Goal: Entertainment & Leisure: Browse casually

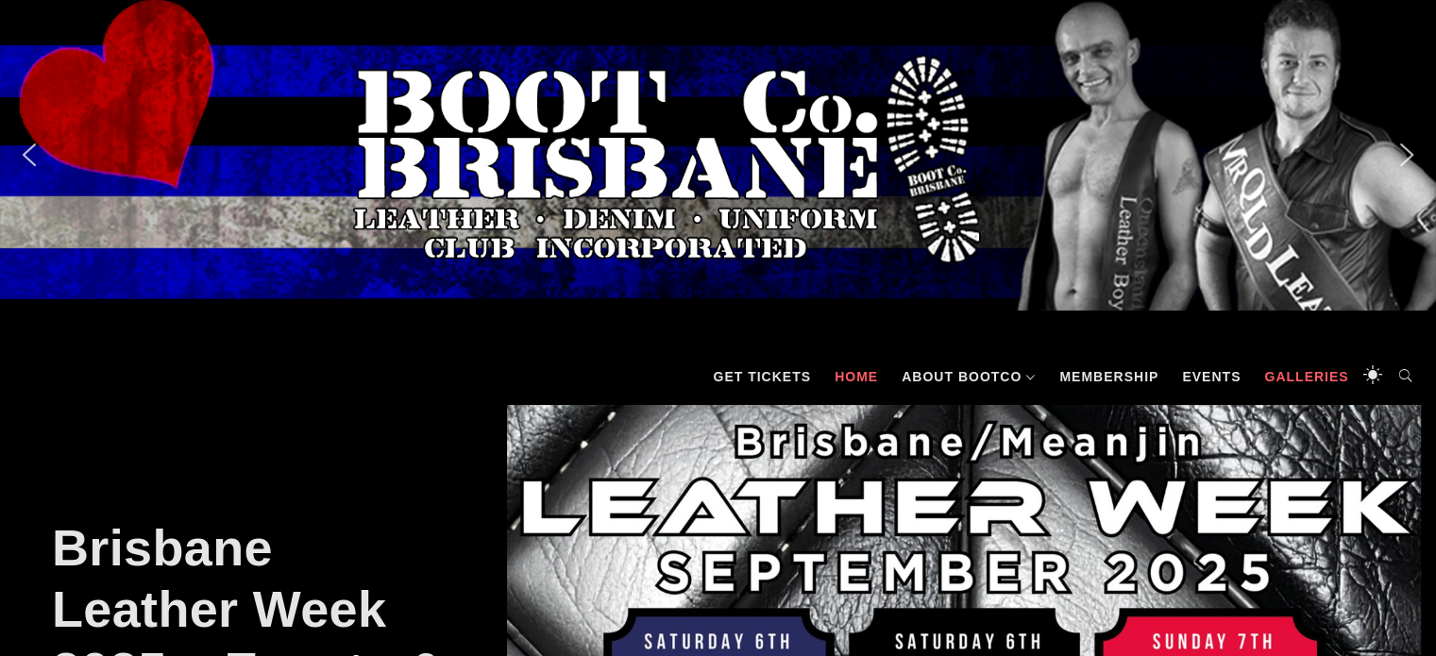
click at [1298, 388] on link "Galleries" at bounding box center [1306, 376] width 103 height 57
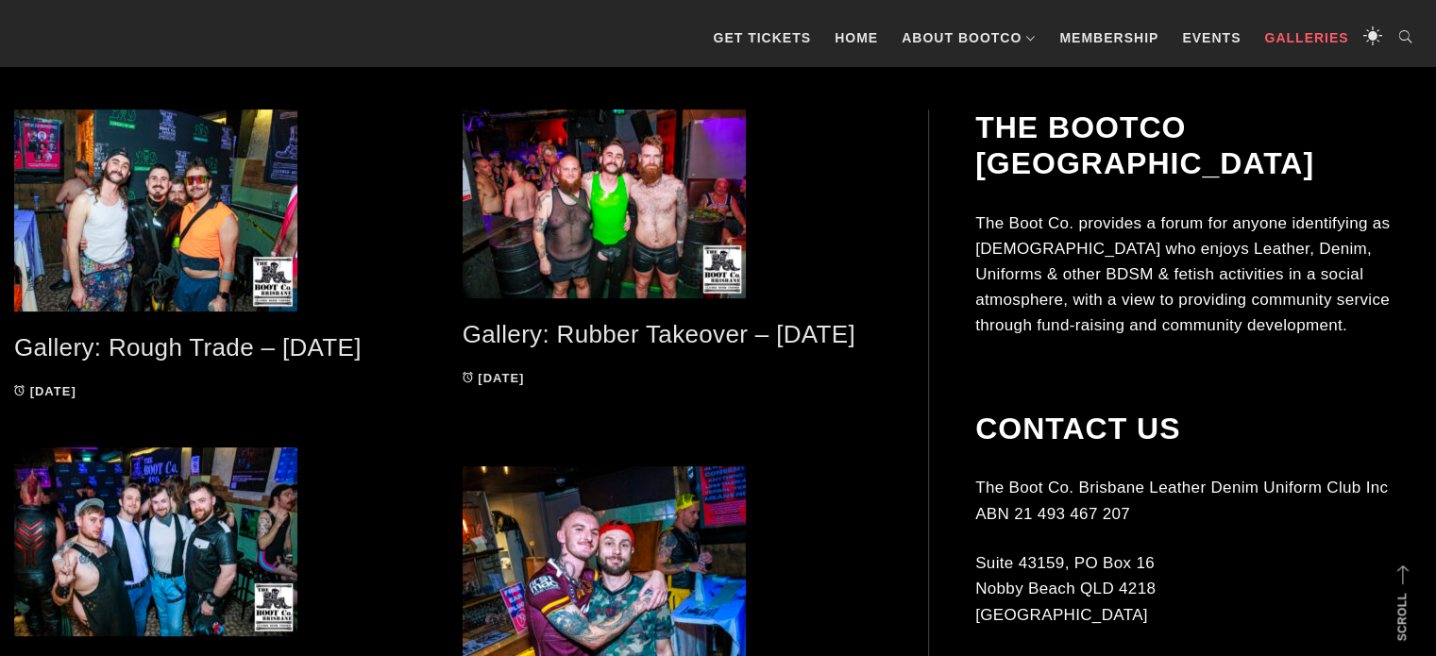
scroll to position [453, 0]
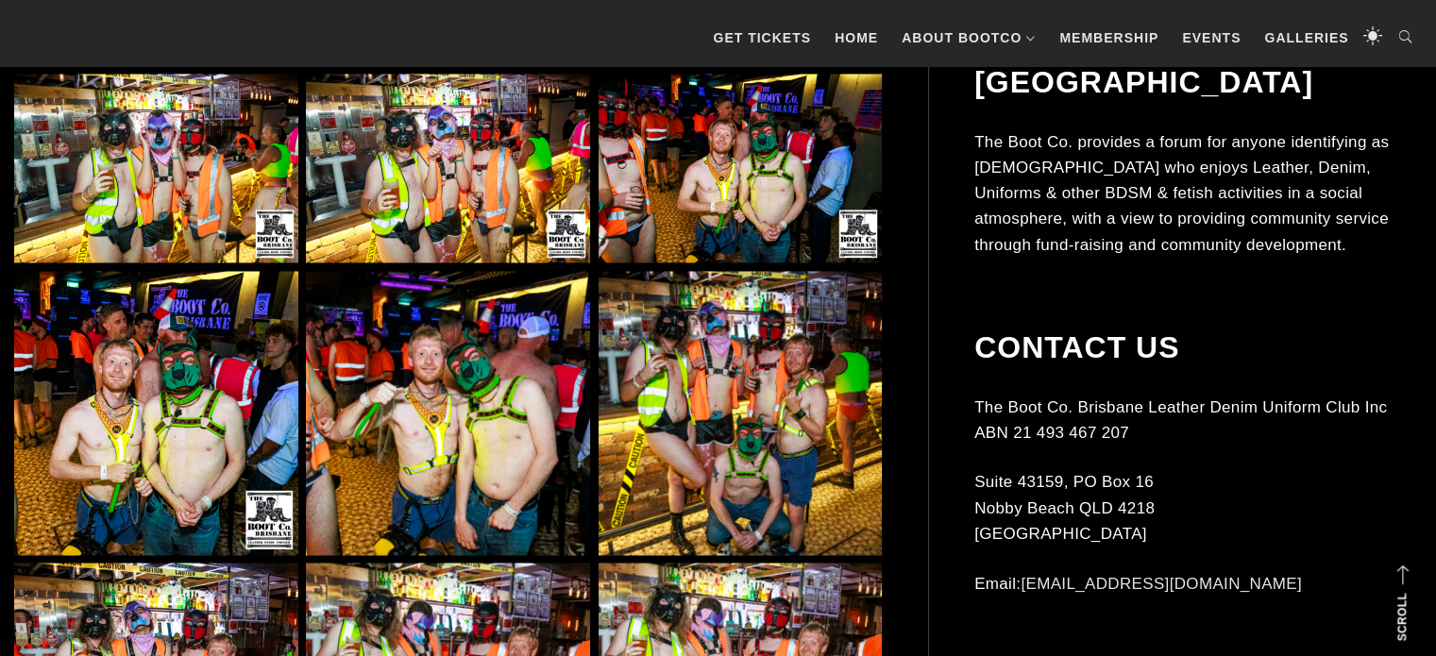
scroll to position [3259, 0]
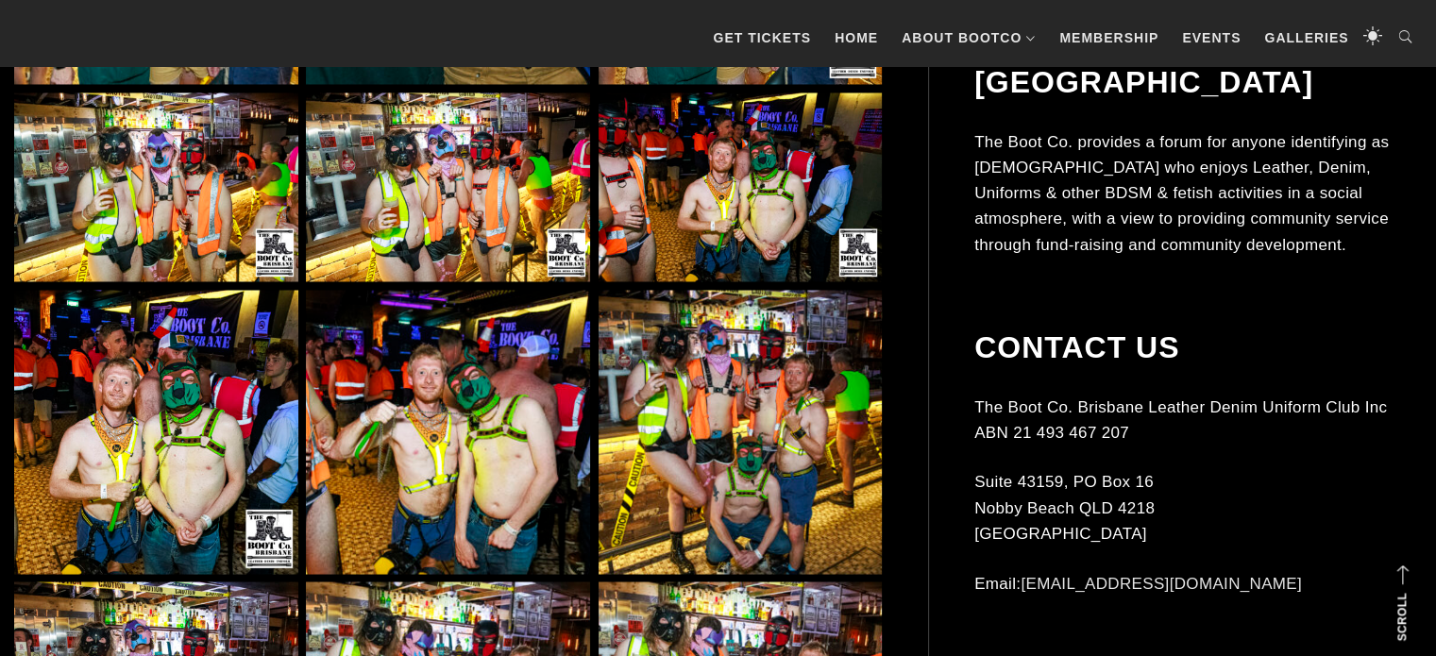
click at [493, 199] on img at bounding box center [448, 188] width 284 height 190
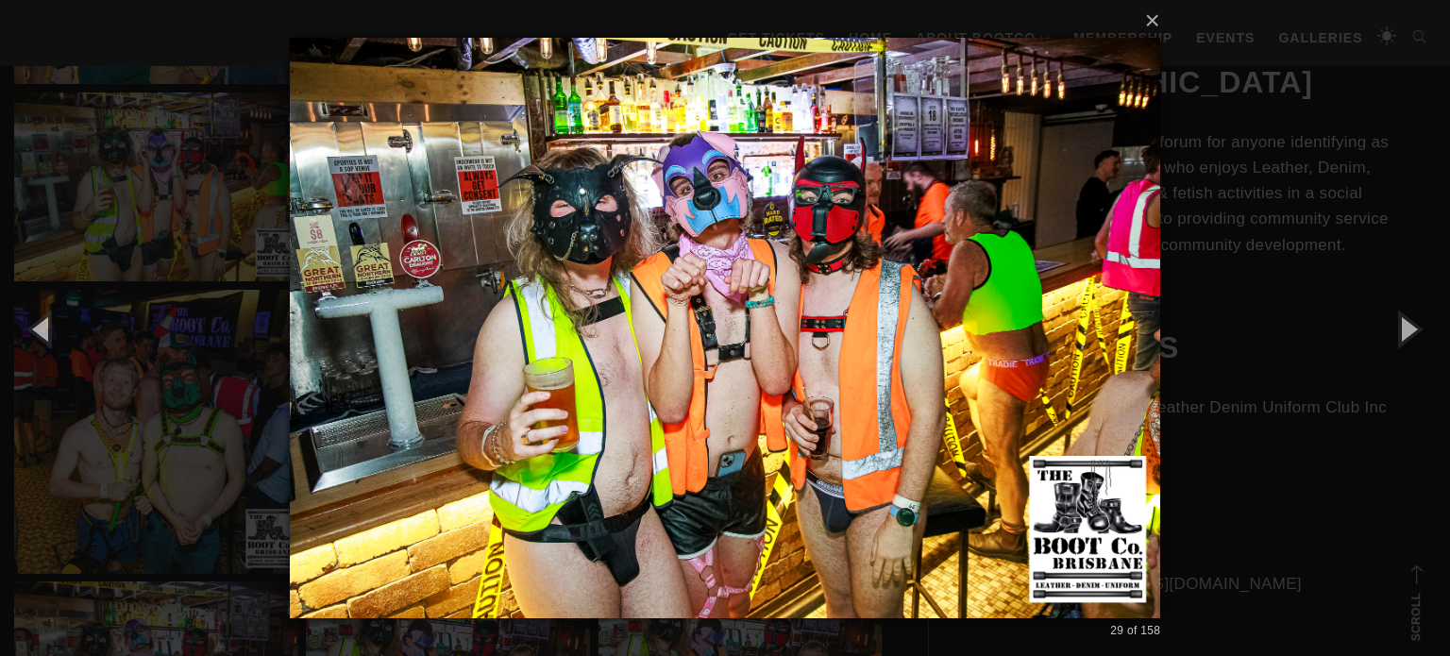
click at [1421, 467] on div "× 29 of 158 Loading..." at bounding box center [725, 328] width 1450 height 656
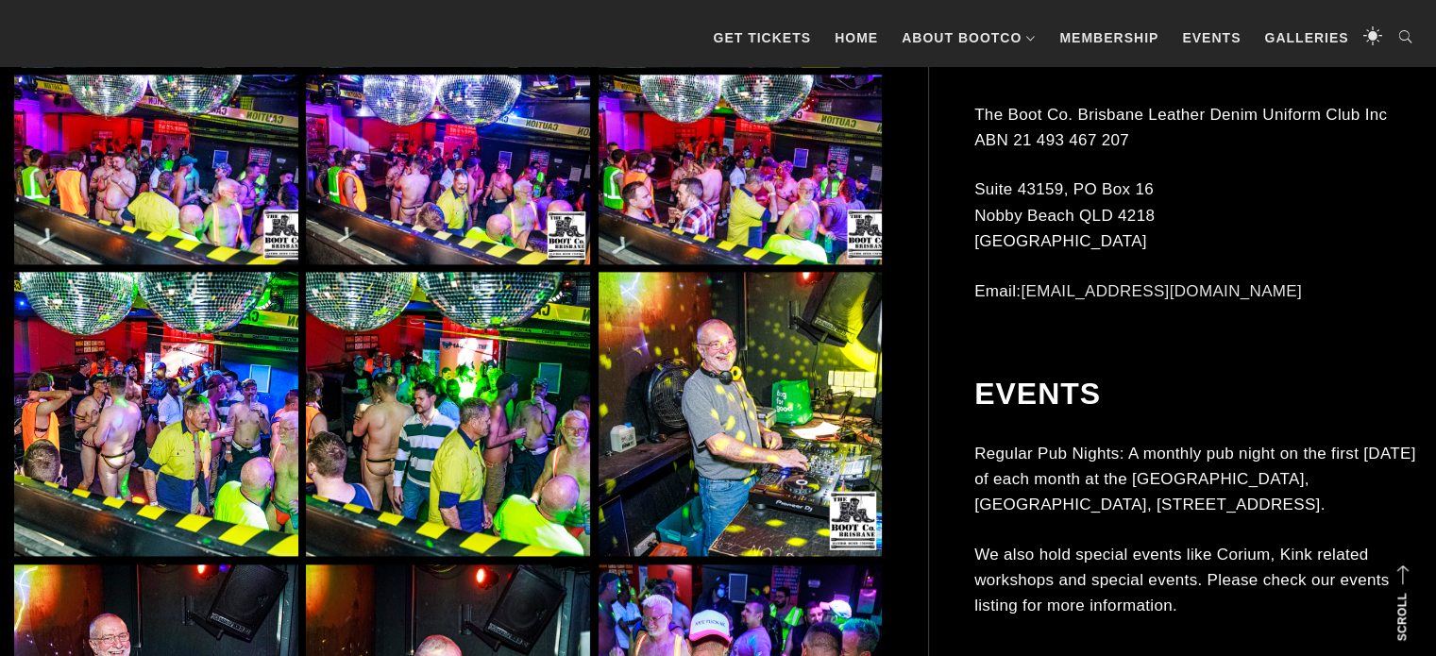
scroll to position [10149, 0]
